Goal: Task Accomplishment & Management: Manage account settings

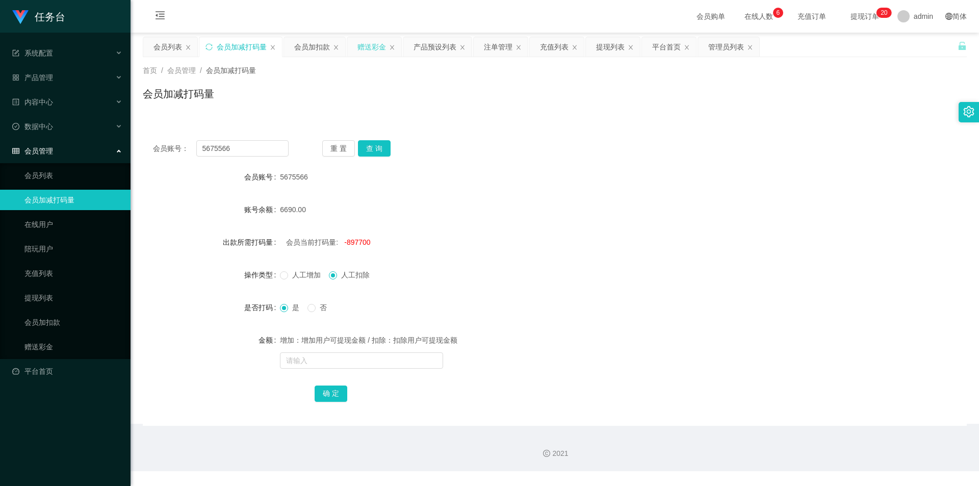
click at [375, 41] on div "赠送彩金" at bounding box center [371, 46] width 29 height 19
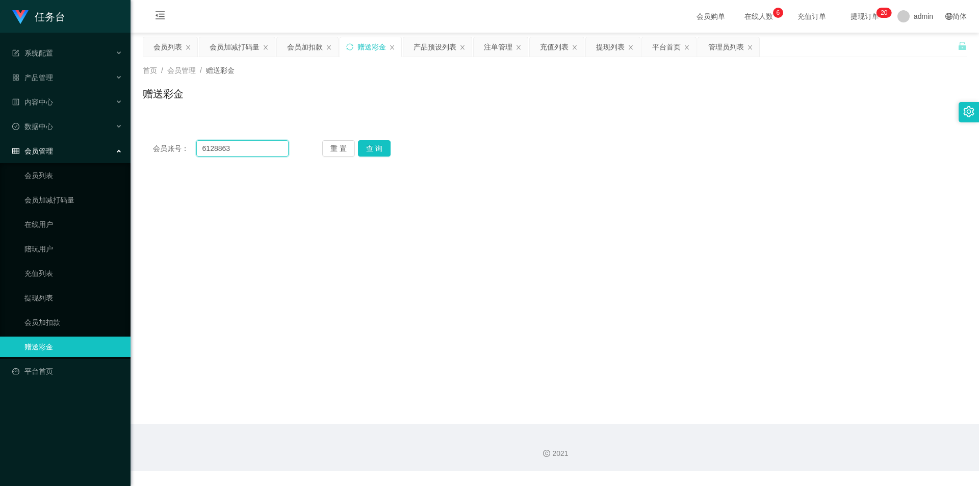
click at [269, 148] on input "6128863" at bounding box center [242, 148] width 92 height 16
paste input "1234567899"
type input "1234567899"
click at [370, 143] on button "查 询" at bounding box center [374, 148] width 33 height 16
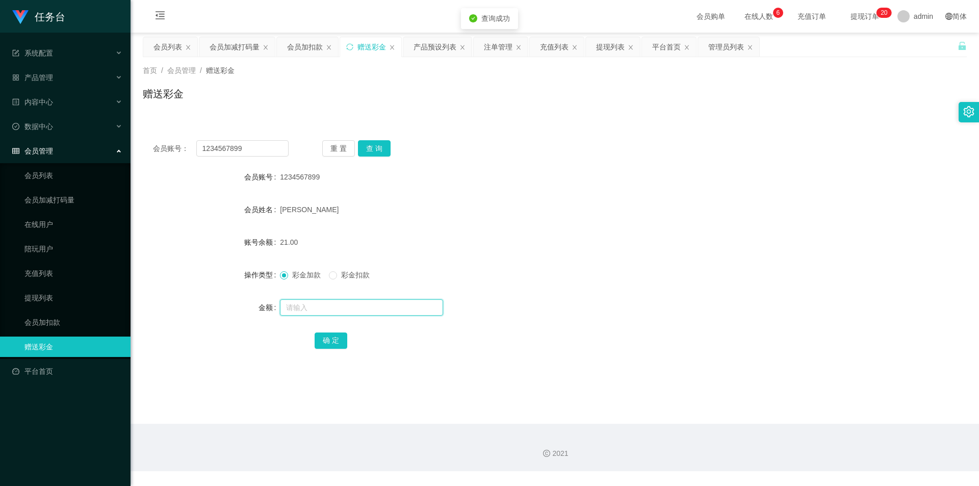
click at [312, 306] on input "text" at bounding box center [361, 307] width 163 height 16
type input "1000"
click at [319, 339] on button "确 定" at bounding box center [331, 340] width 33 height 16
click at [600, 47] on div "提现列表" at bounding box center [610, 46] width 29 height 19
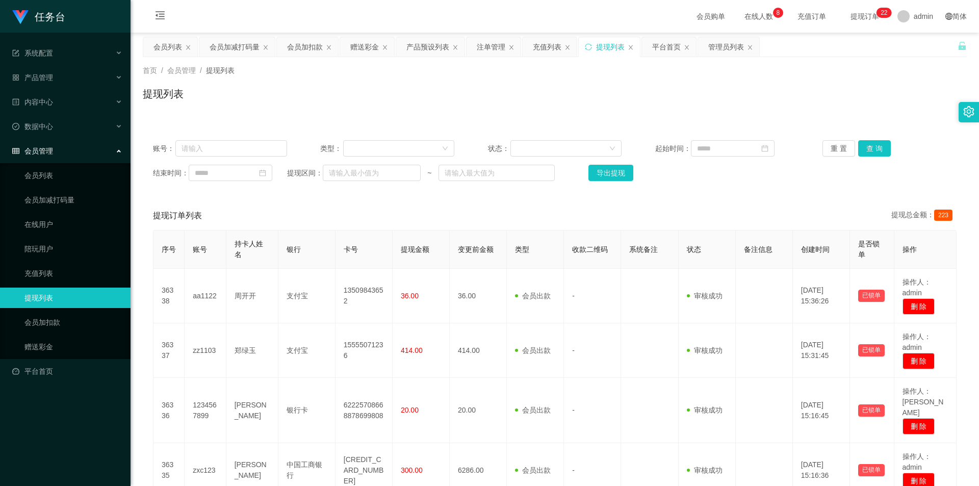
click at [609, 49] on div "提现列表" at bounding box center [610, 46] width 29 height 19
click at [867, 149] on button "查 询" at bounding box center [874, 148] width 33 height 16
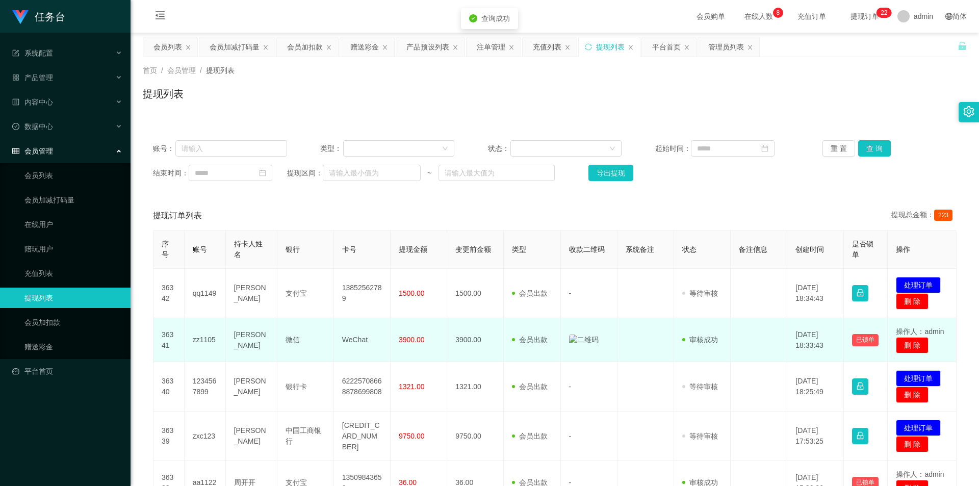
click at [569, 336] on img at bounding box center [584, 339] width 30 height 11
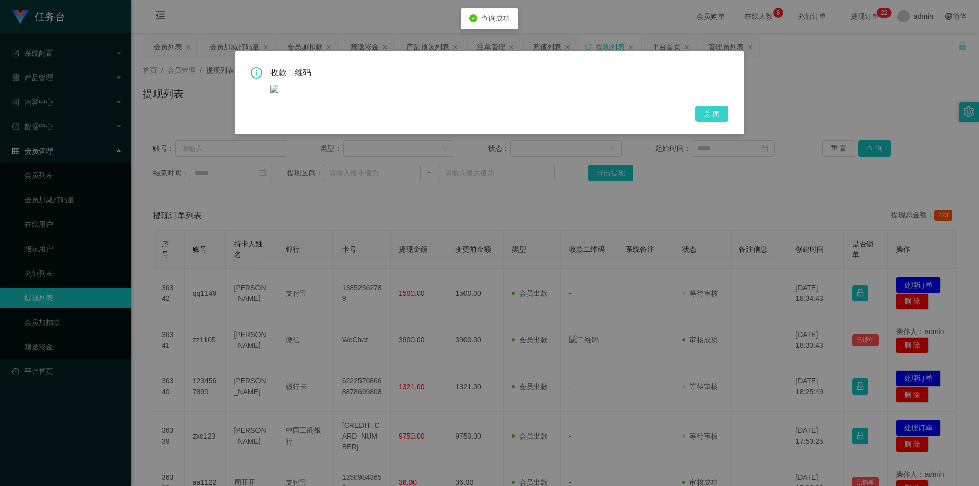
click at [726, 117] on button "关 闭" at bounding box center [711, 114] width 33 height 16
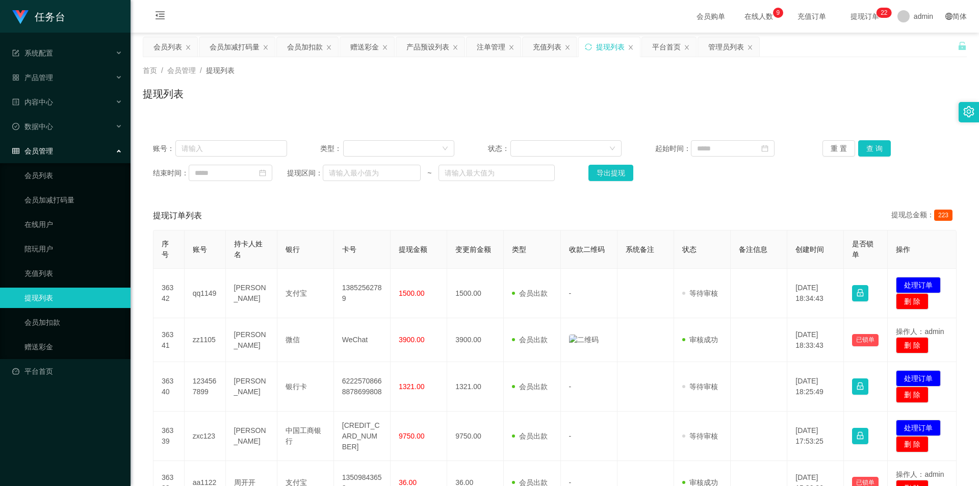
click at [712, 108] on div "提现列表" at bounding box center [555, 97] width 824 height 23
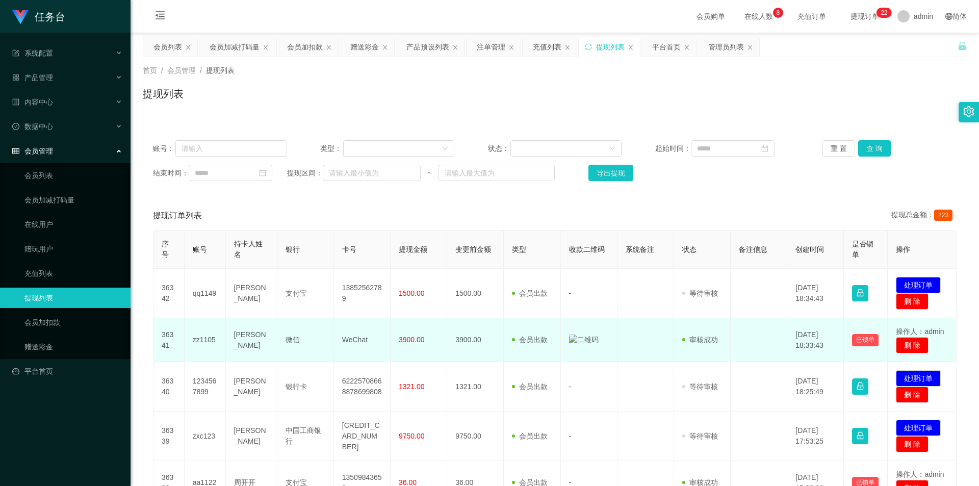
click at [579, 341] on img at bounding box center [584, 339] width 30 height 11
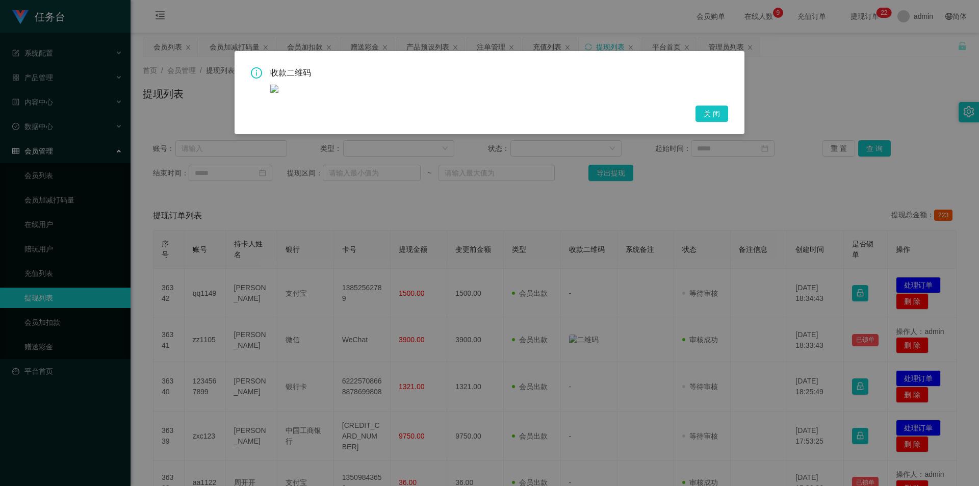
click at [555, 108] on div "收款二维码 关 闭" at bounding box center [489, 94] width 477 height 55
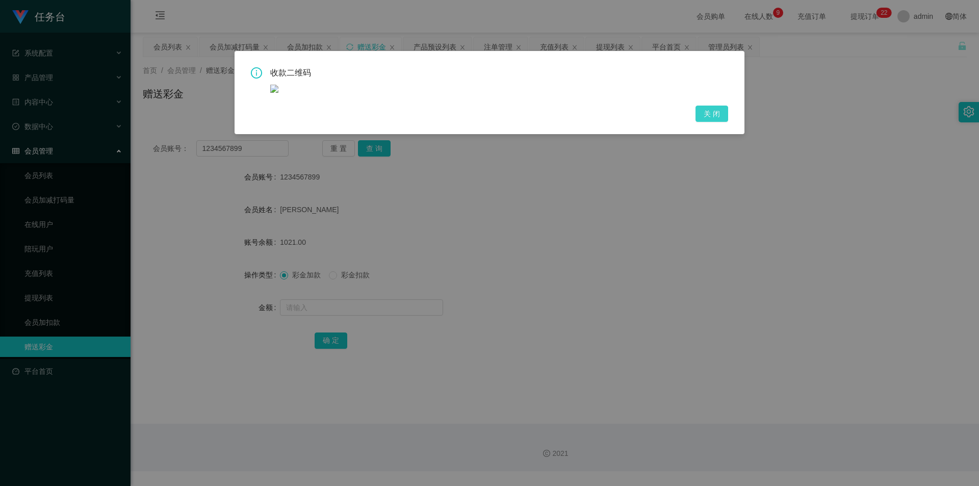
click at [706, 117] on button "关 闭" at bounding box center [711, 114] width 33 height 16
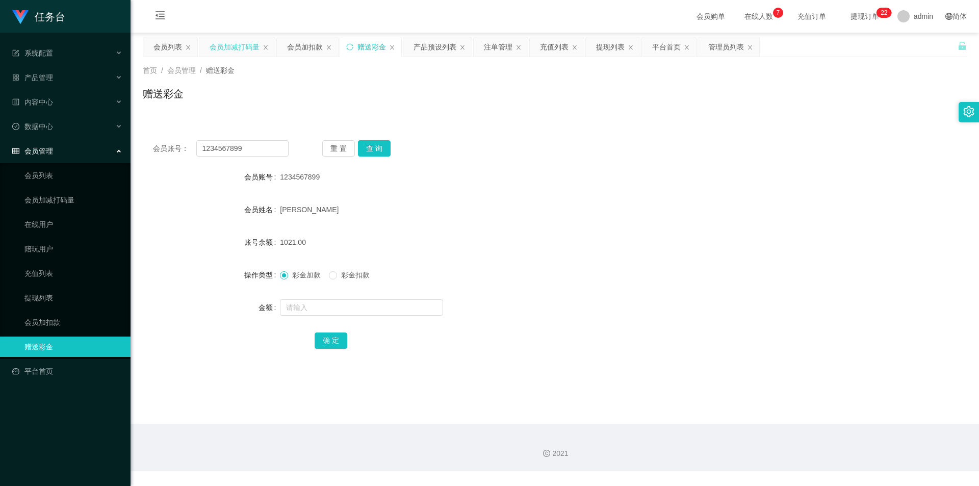
click at [230, 45] on div "会员加减打码量" at bounding box center [235, 46] width 50 height 19
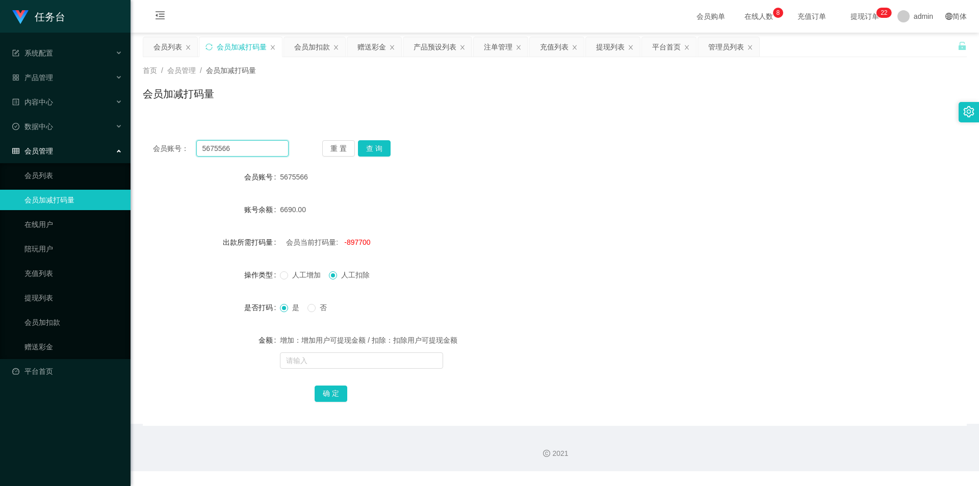
click at [248, 148] on input "5675566" at bounding box center [242, 148] width 92 height 16
paste input "qq1149"
type input "qq1149"
click at [372, 149] on button "查 询" at bounding box center [374, 148] width 33 height 16
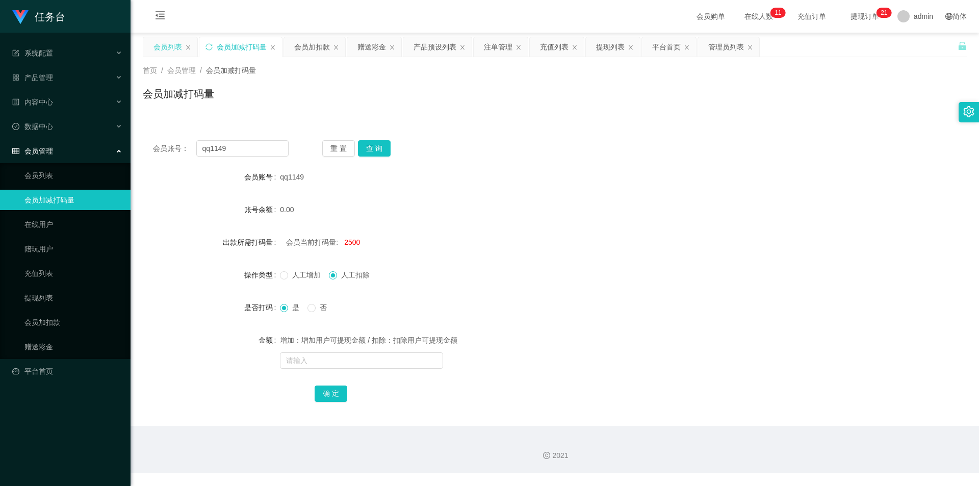
click at [170, 49] on div "会员列表" at bounding box center [167, 46] width 29 height 19
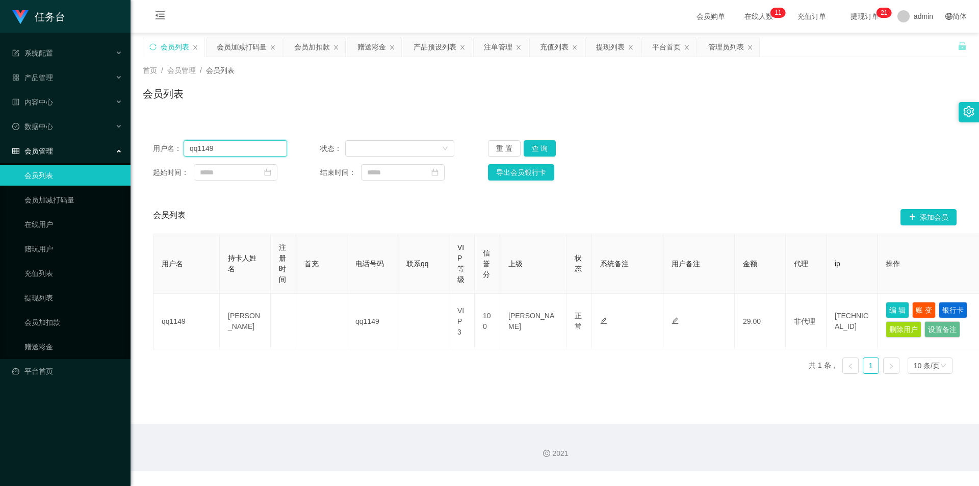
click at [244, 155] on input "qq1149" at bounding box center [235, 148] width 103 height 16
paste input "zz1105"
type input "zz1105"
click at [541, 143] on button "查 询" at bounding box center [539, 148] width 33 height 16
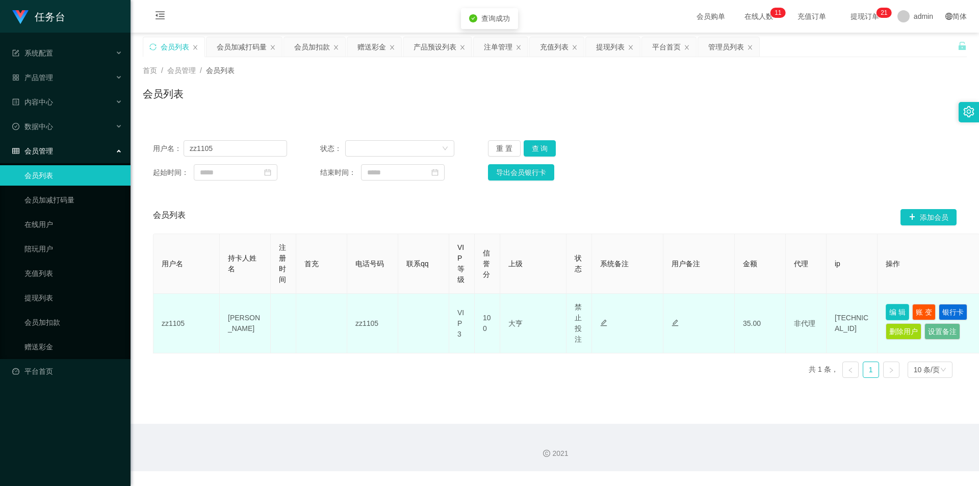
click at [901, 313] on button "编 辑" at bounding box center [896, 312] width 23 height 16
type input "zz1105"
type input "[PERSON_NAME]"
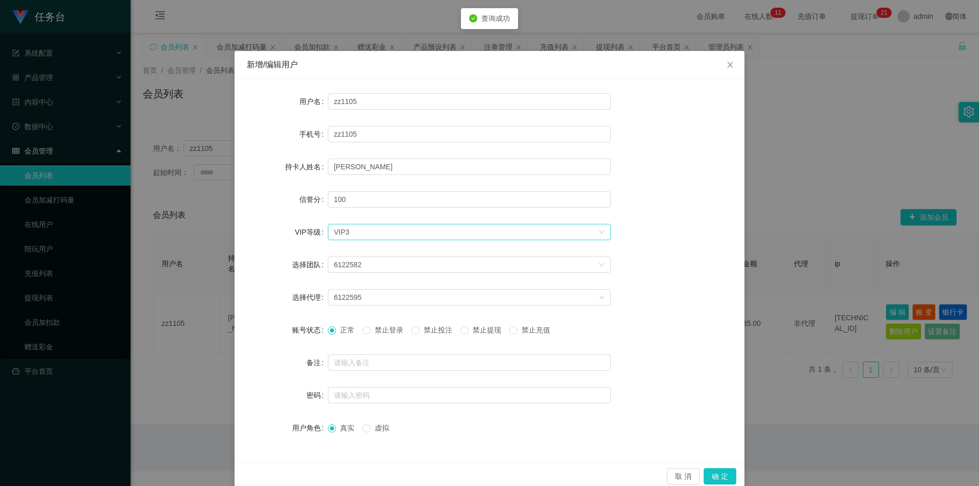
click at [359, 230] on div "选择VIP等级 VIP3" at bounding box center [466, 231] width 264 height 15
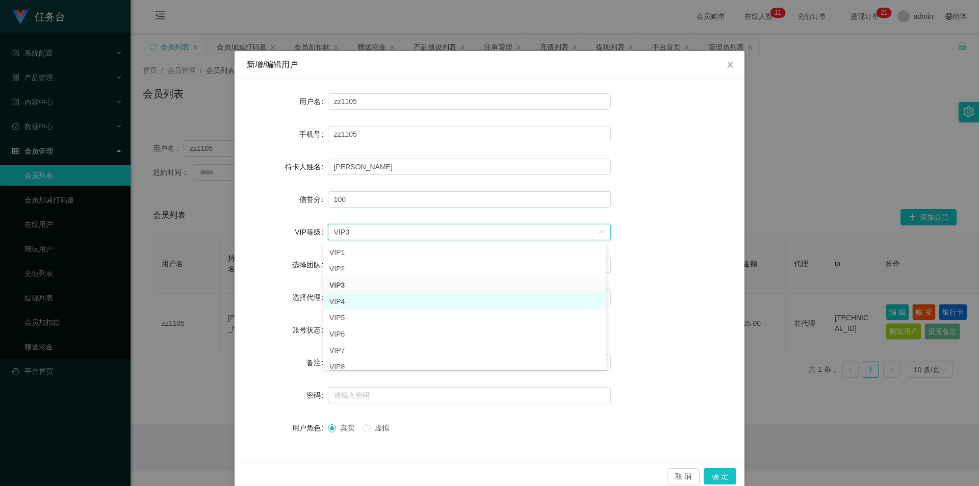
click at [352, 298] on li "VIP4" at bounding box center [464, 301] width 283 height 16
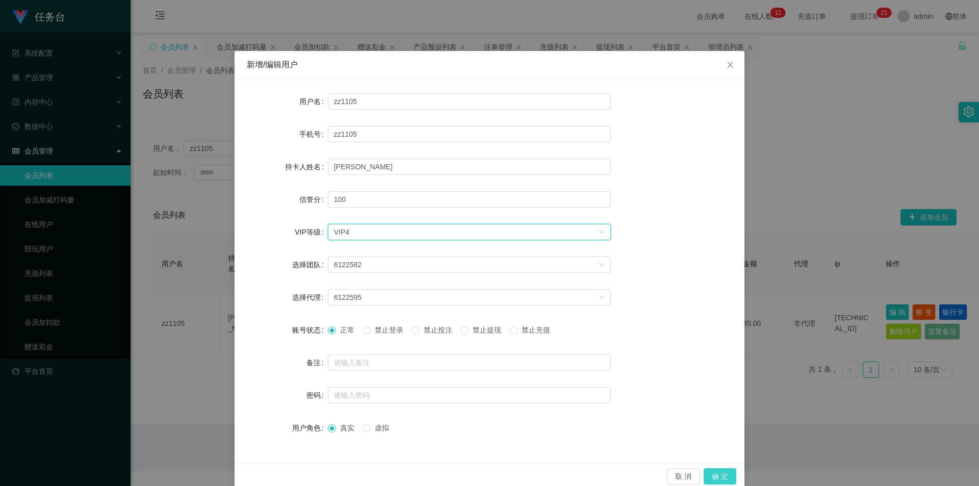
drag, startPoint x: 711, startPoint y: 473, endPoint x: 704, endPoint y: 474, distance: 6.8
click at [711, 473] on button "确 定" at bounding box center [719, 476] width 33 height 16
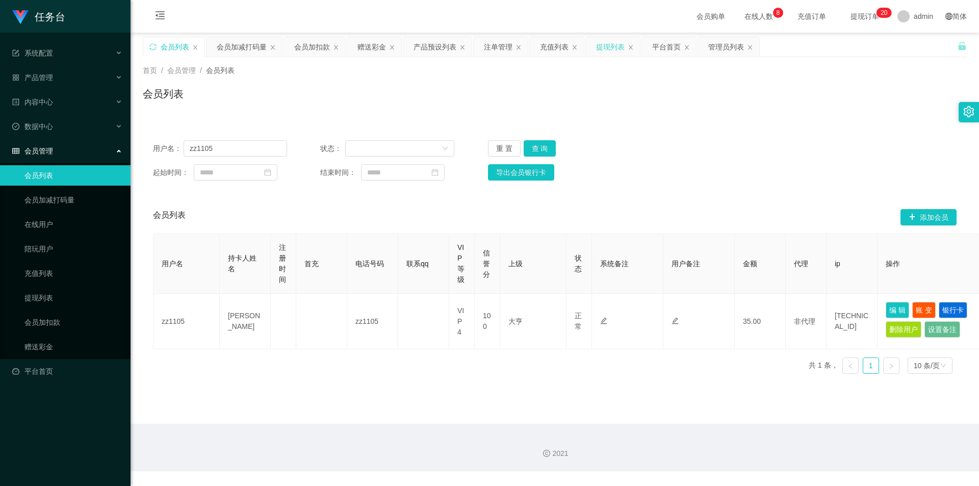
click at [600, 46] on div "提现列表" at bounding box center [610, 46] width 29 height 19
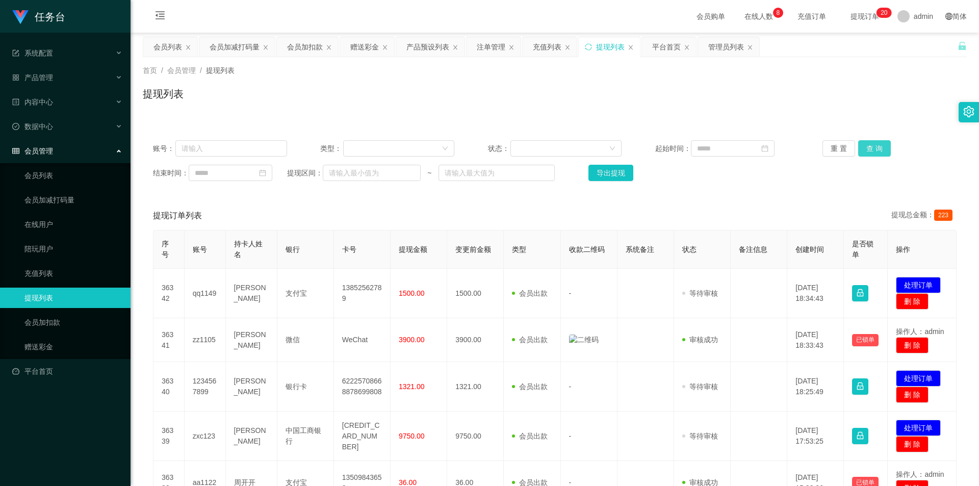
click at [870, 146] on button "查 询" at bounding box center [874, 148] width 33 height 16
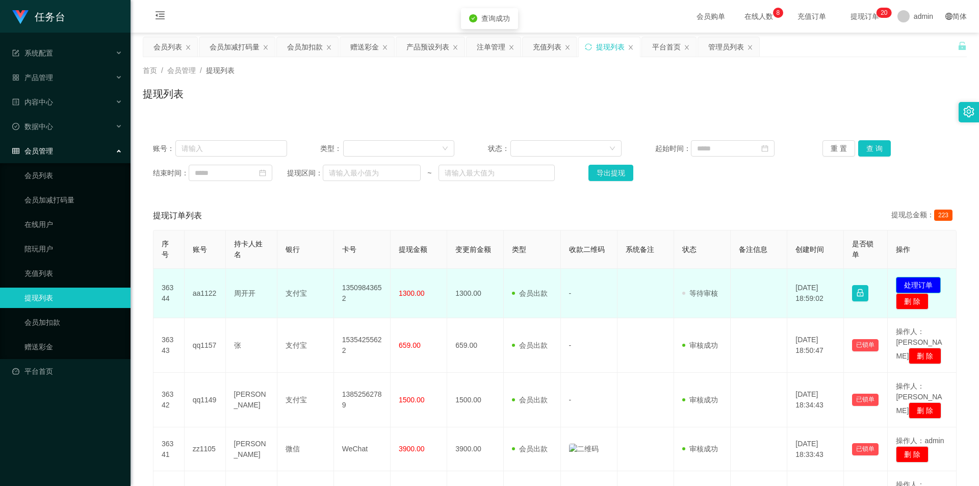
click at [920, 290] on button "处理订单" at bounding box center [918, 285] width 45 height 16
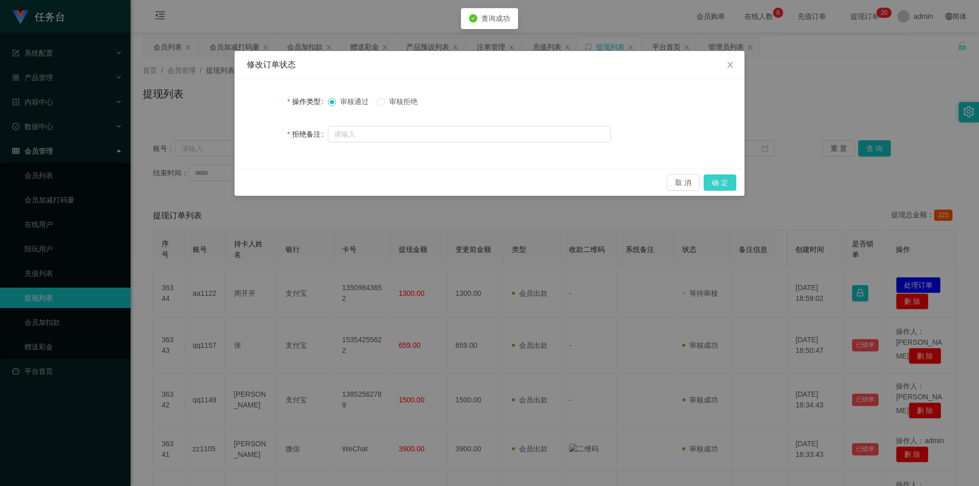
click at [716, 186] on button "确 定" at bounding box center [719, 182] width 33 height 16
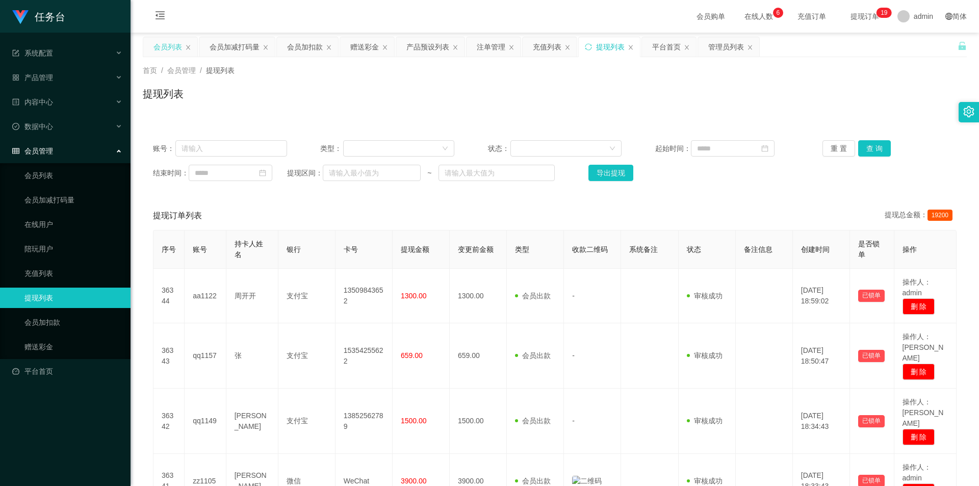
click at [175, 44] on div "会员列表" at bounding box center [167, 46] width 29 height 19
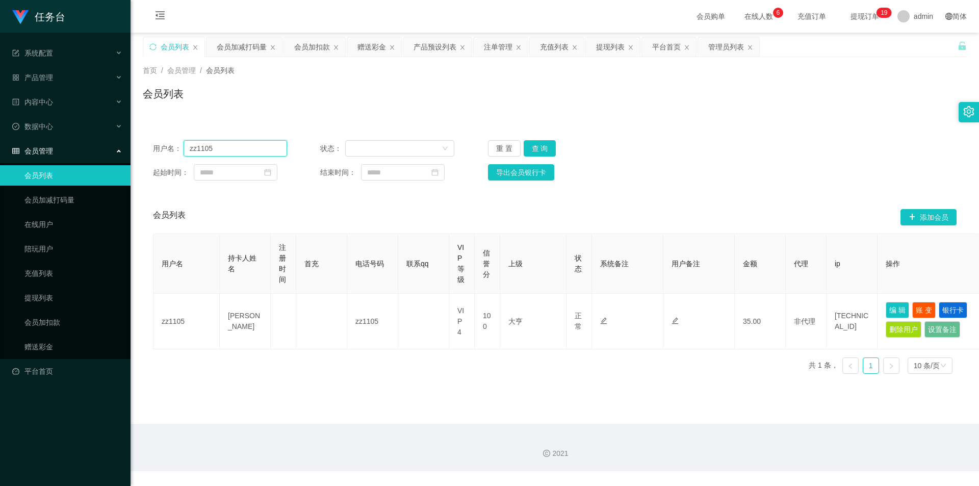
click at [223, 151] on input "zz1105" at bounding box center [235, 148] width 103 height 16
paste input "aa1122"
type input "aa1122"
click at [535, 147] on button "查 询" at bounding box center [539, 148] width 33 height 16
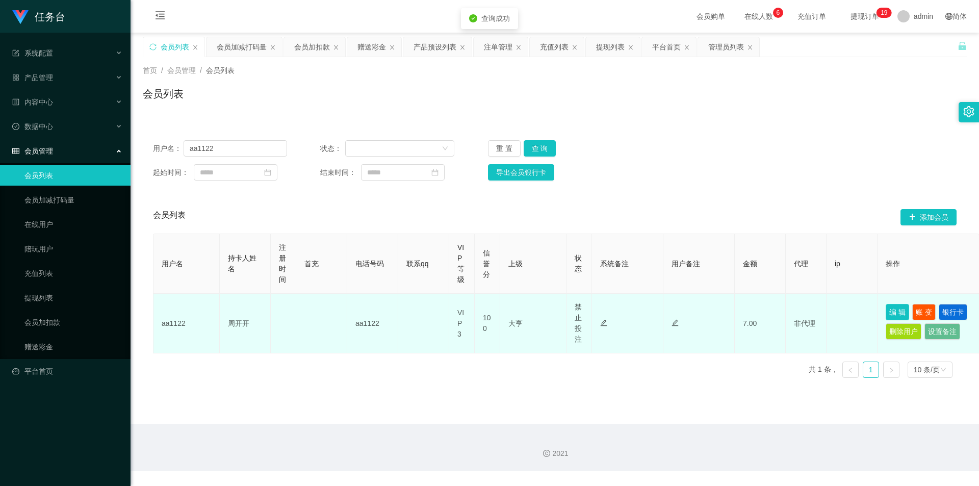
click at [897, 312] on button "编 辑" at bounding box center [896, 312] width 23 height 16
type input "aa1122"
type input "周开开"
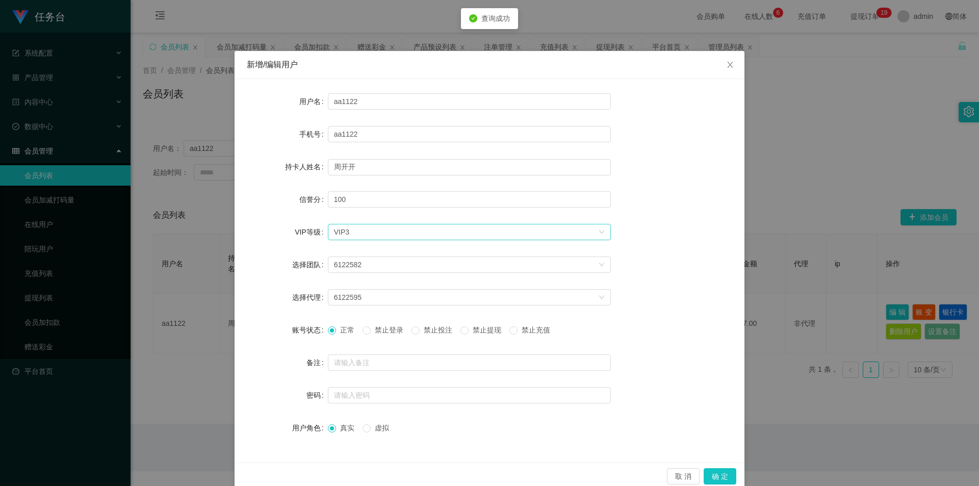
click at [371, 231] on div "选择VIP等级 VIP3" at bounding box center [466, 231] width 264 height 15
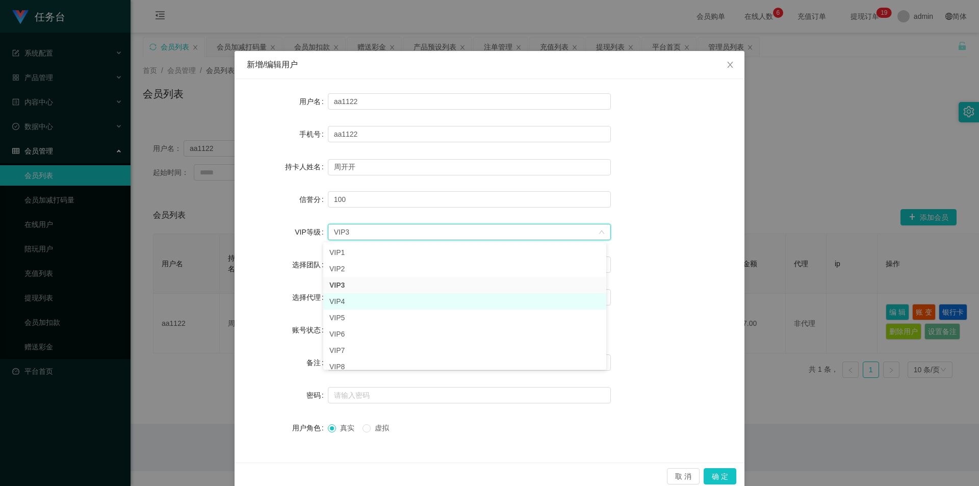
click at [355, 298] on li "VIP4" at bounding box center [464, 301] width 283 height 16
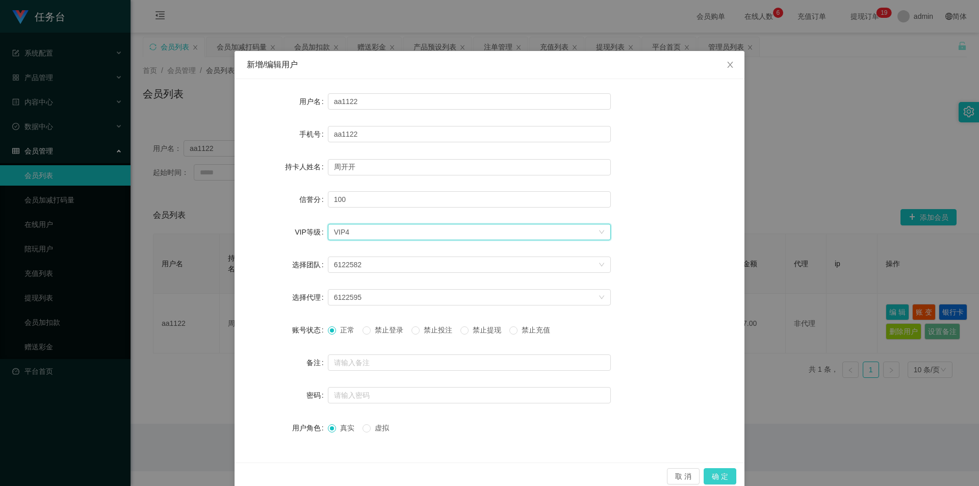
click at [717, 472] on button "确 定" at bounding box center [719, 476] width 33 height 16
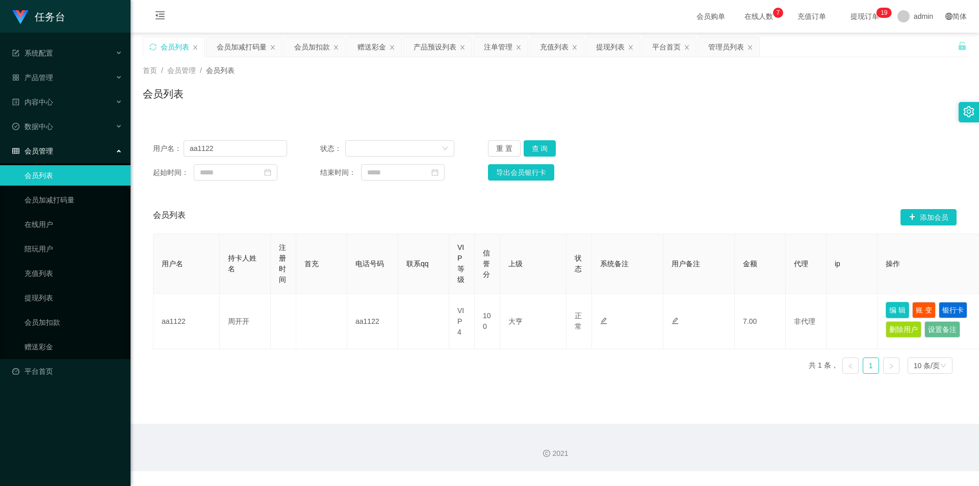
click at [890, 308] on button "编 辑" at bounding box center [896, 310] width 23 height 16
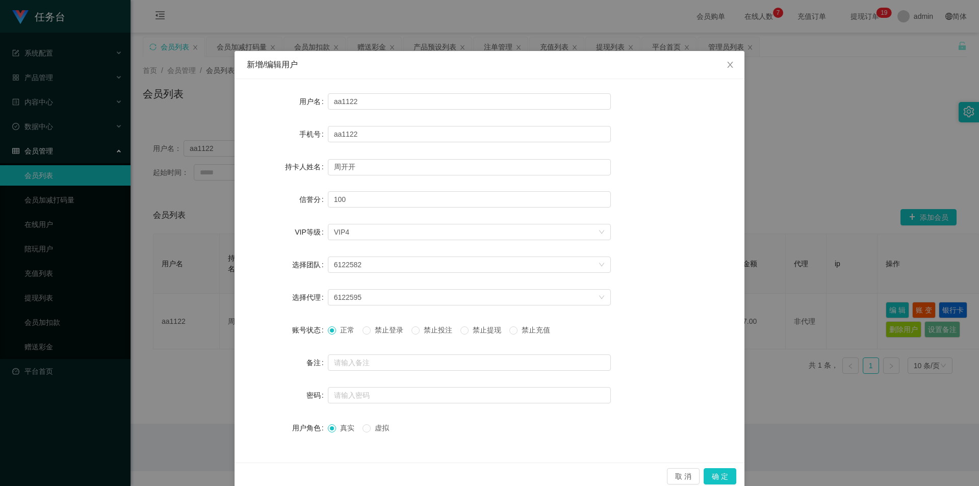
click at [426, 331] on span "禁止投注" at bounding box center [438, 330] width 37 height 8
click at [714, 475] on button "确 定" at bounding box center [719, 476] width 33 height 16
